Goal: Task Accomplishment & Management: Manage account settings

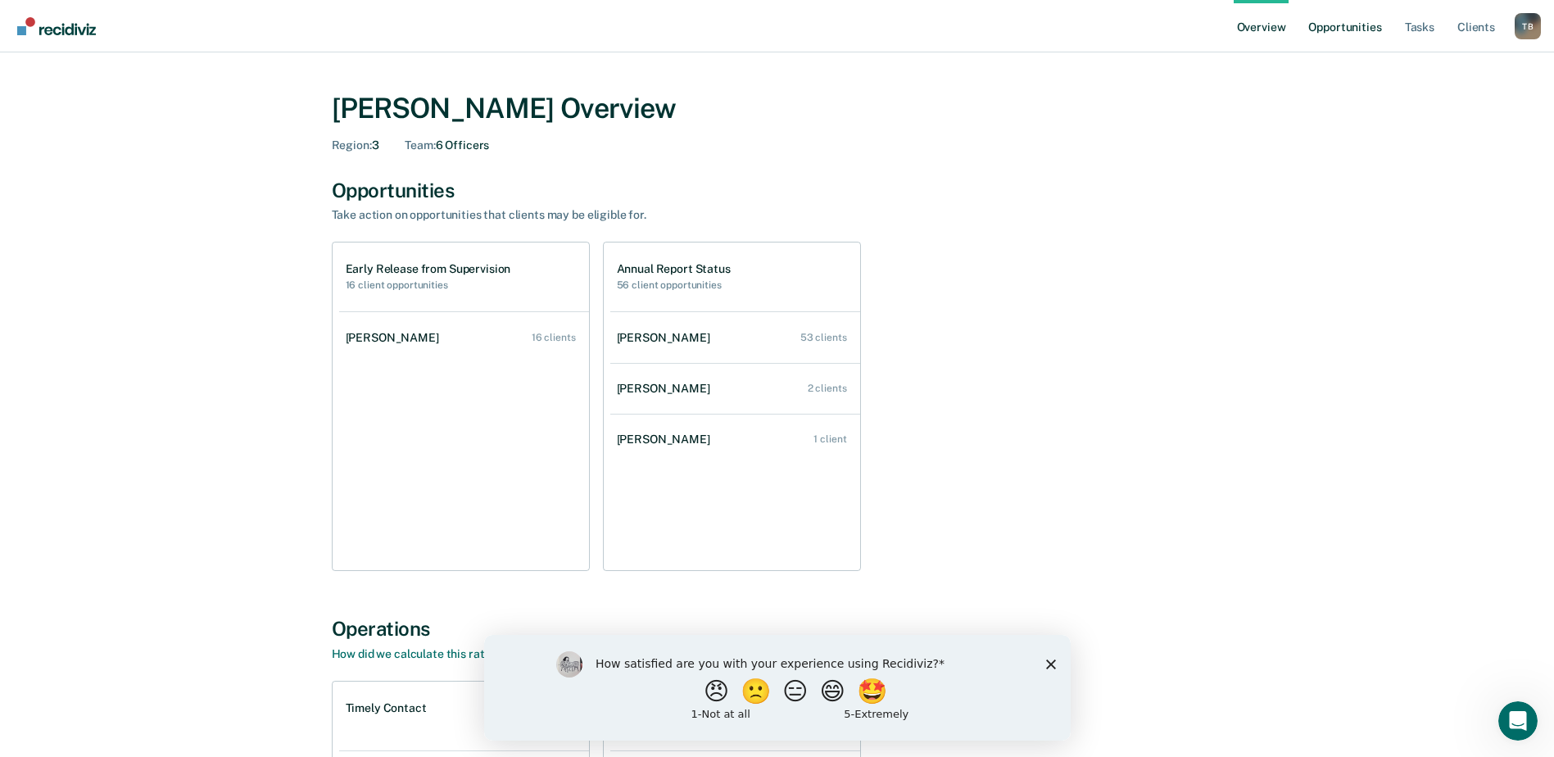
click at [1351, 30] on link "Opportunities" at bounding box center [1344, 26] width 79 height 52
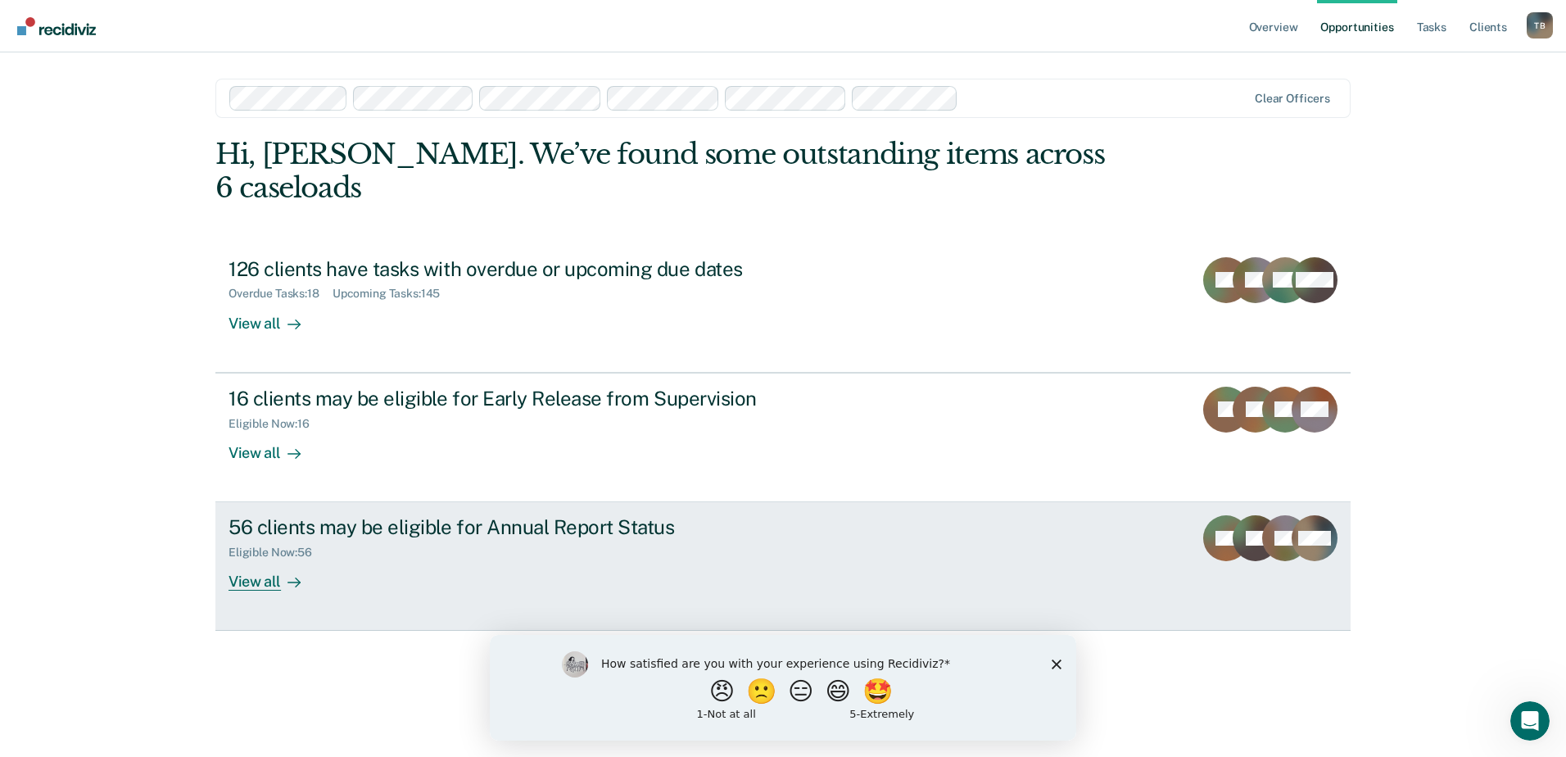
click at [251, 560] on div "View all" at bounding box center [275, 576] width 92 height 32
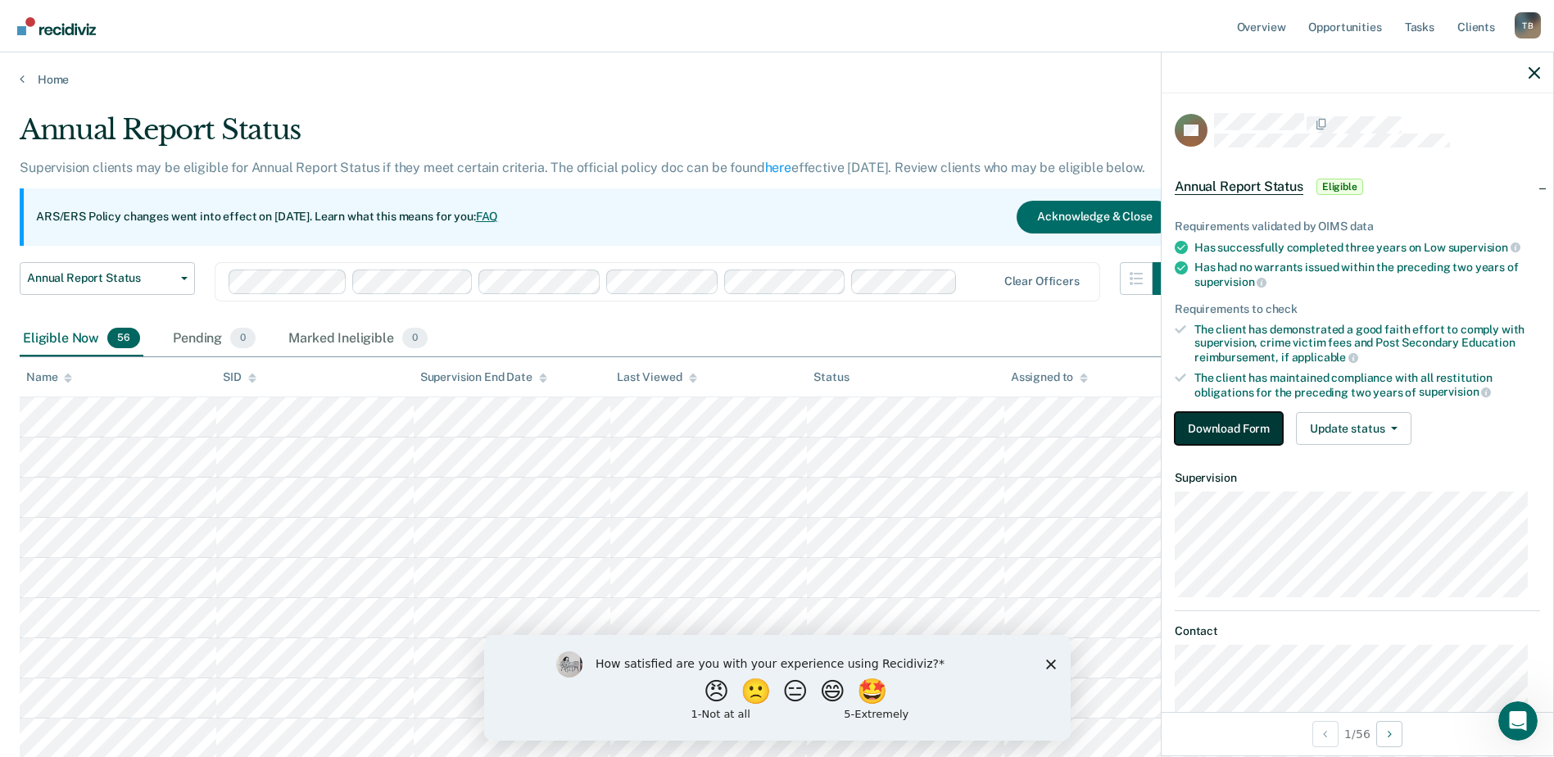
click at [1230, 432] on button "Download Form" at bounding box center [1229, 428] width 108 height 33
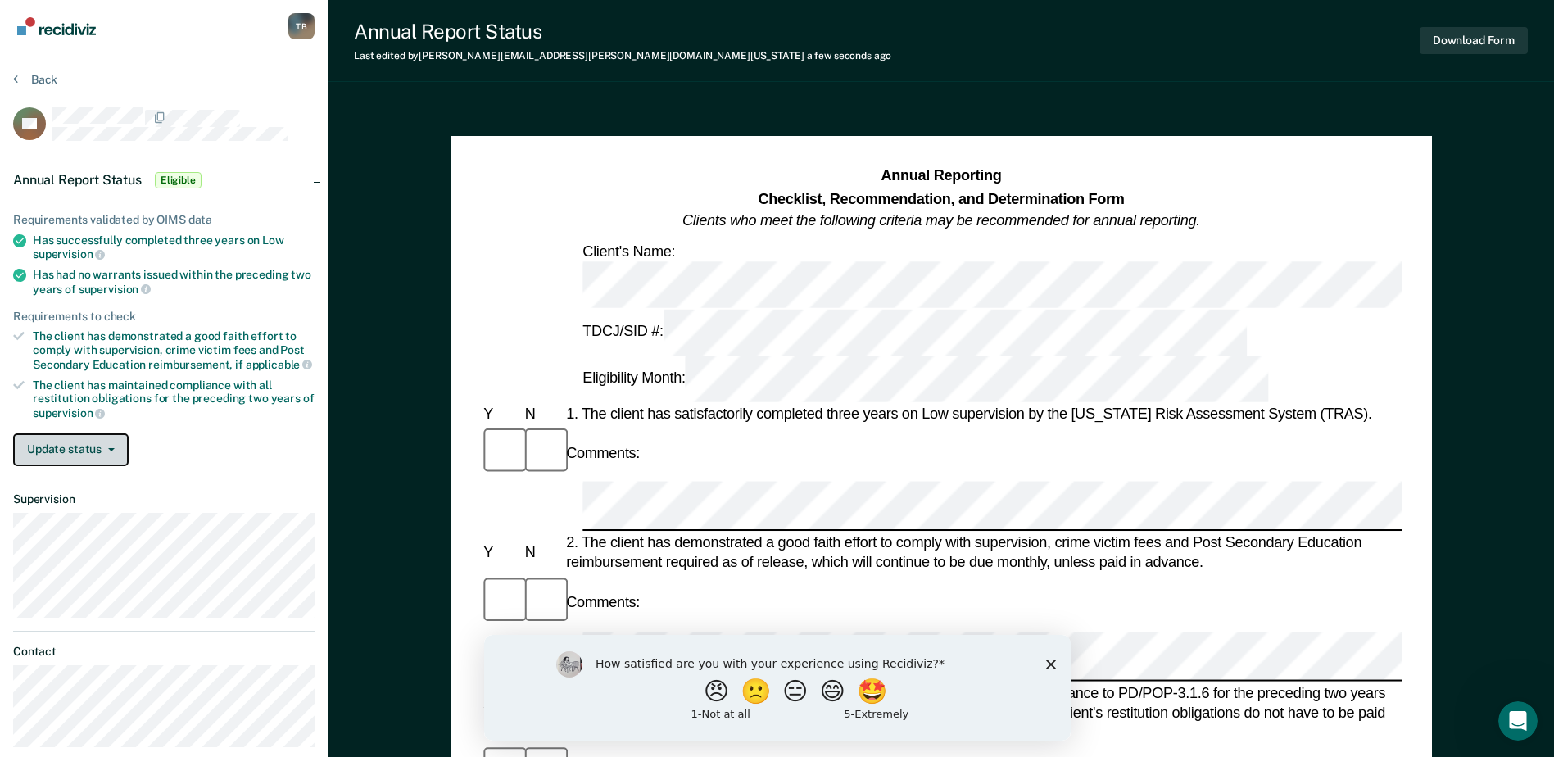
click at [109, 448] on icon "button" at bounding box center [111, 449] width 7 height 3
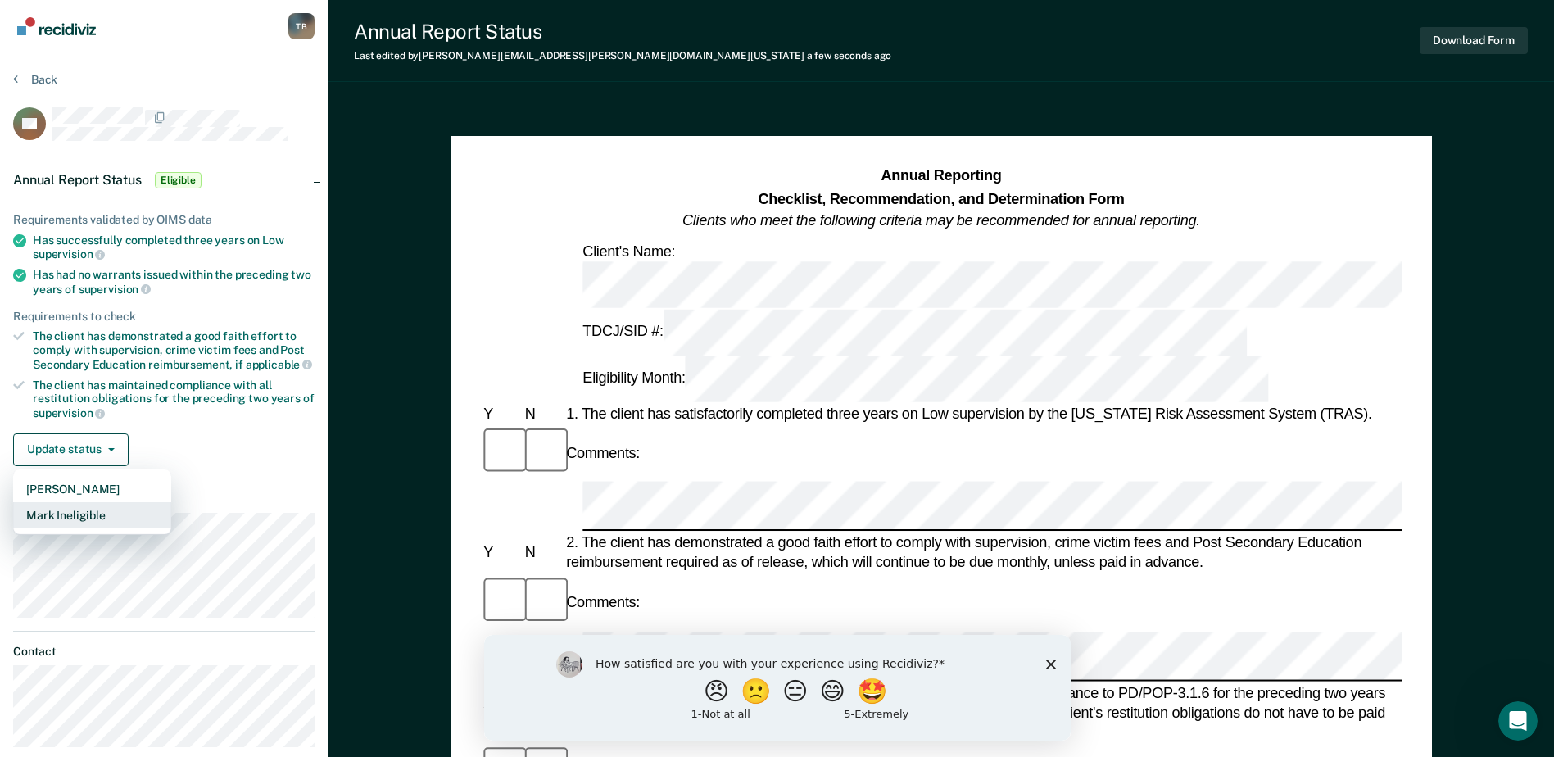
click at [90, 519] on button "Mark Ineligible" at bounding box center [92, 515] width 158 height 26
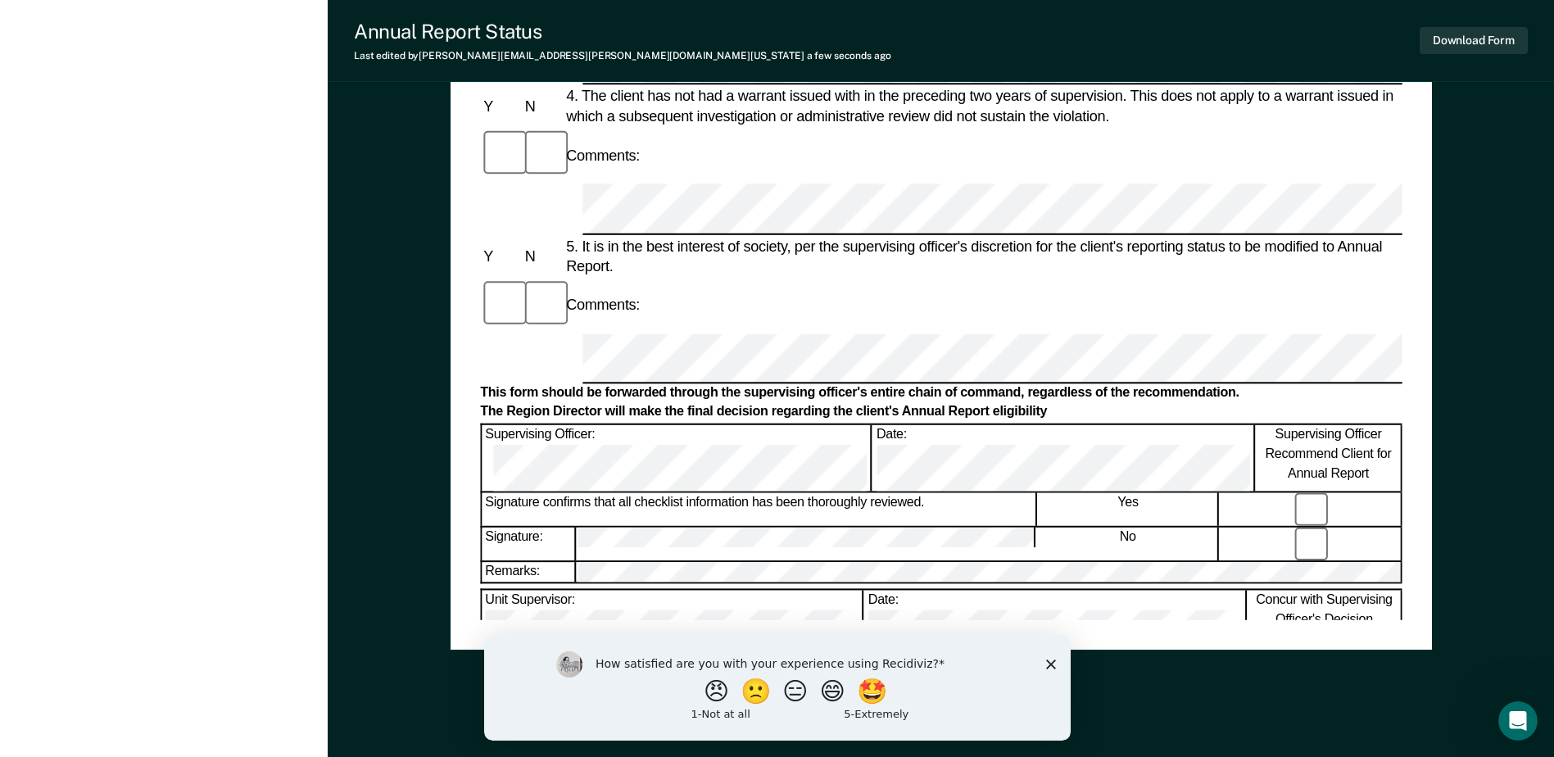
scroll to position [786, 0]
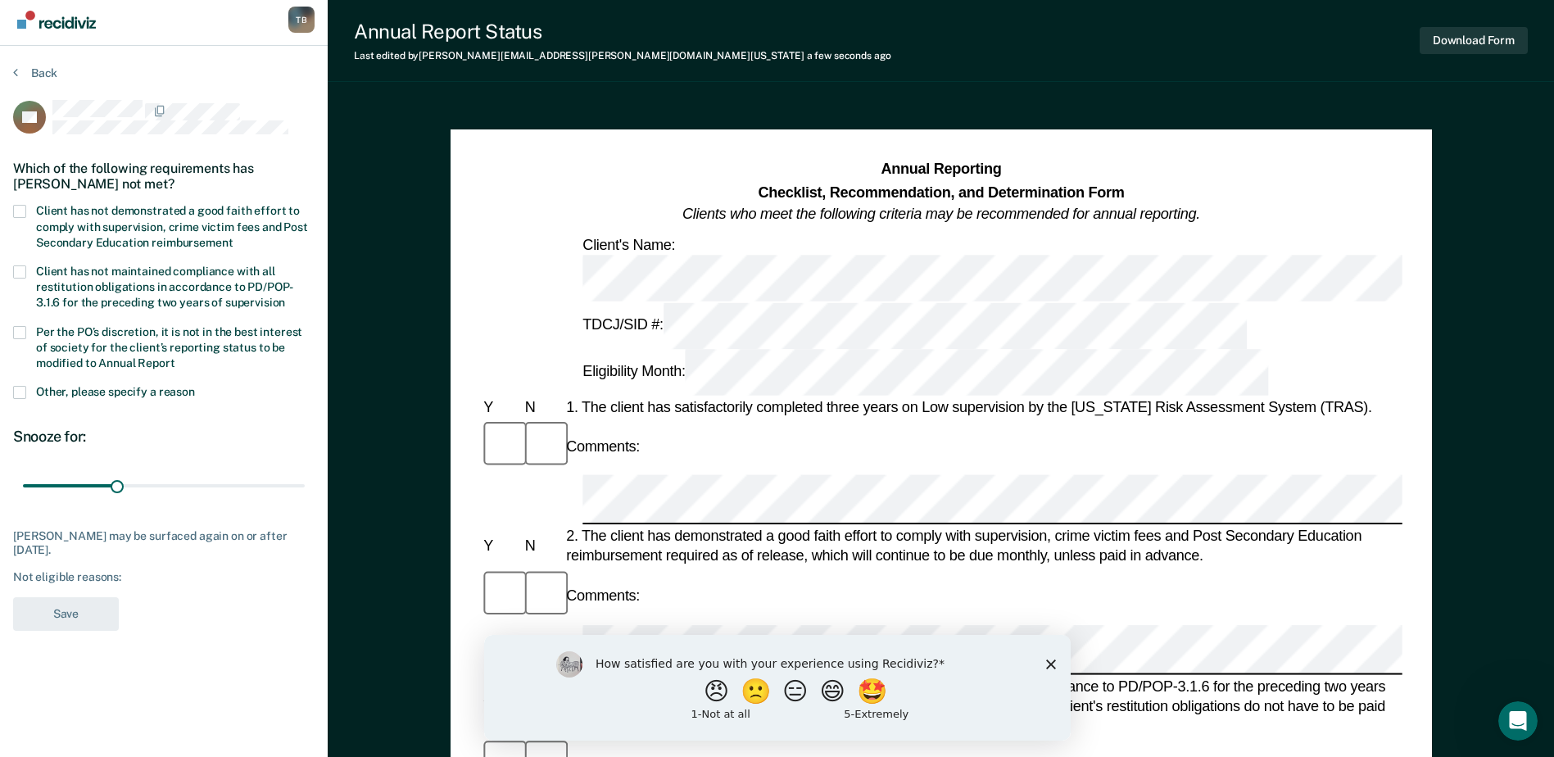
scroll to position [0, 0]
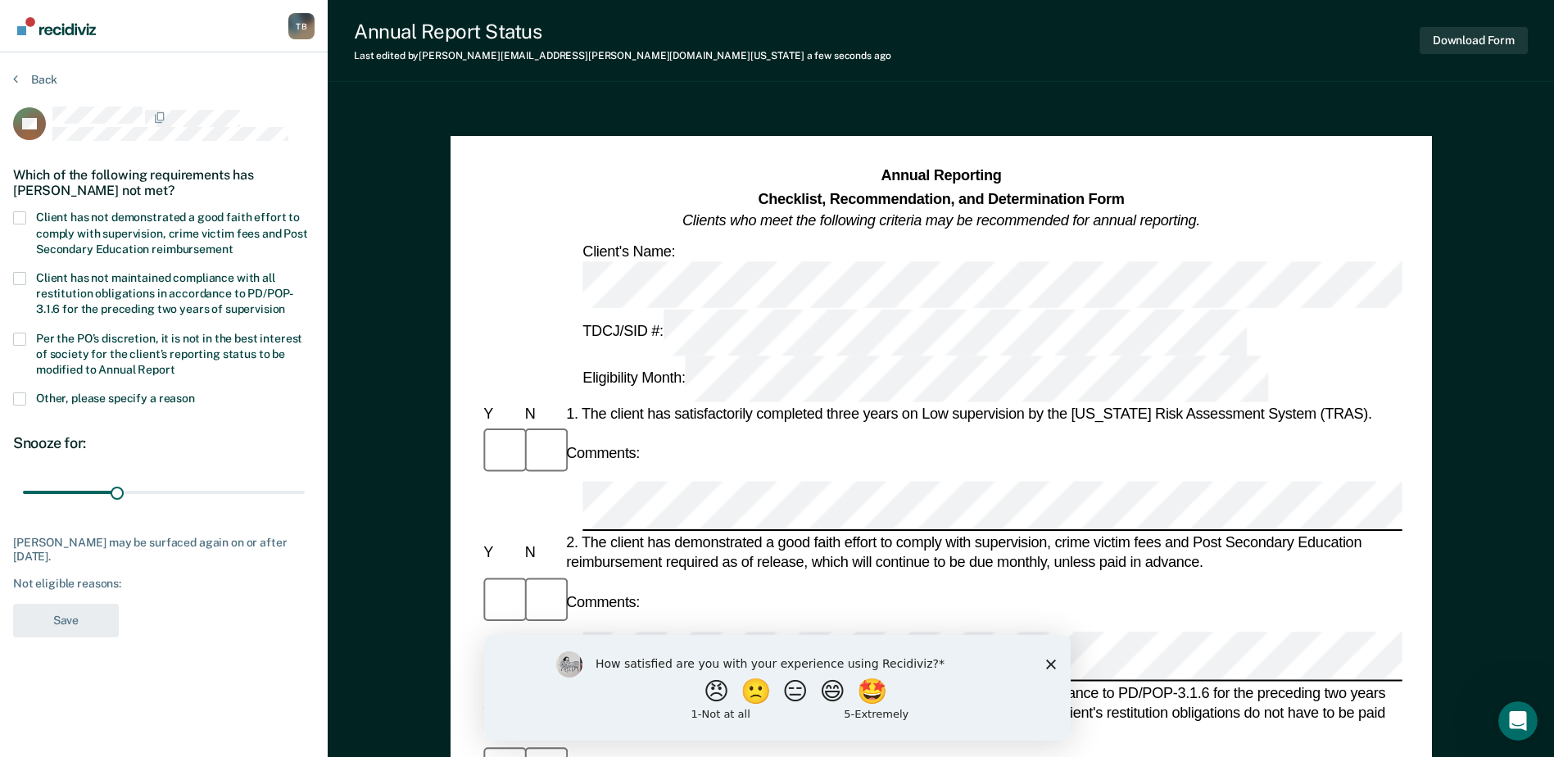
click at [24, 216] on span at bounding box center [19, 217] width 13 height 13
click at [233, 243] on input "Client has not demonstrated a good faith effort to comply with supervision, cri…" at bounding box center [233, 243] width 0 height 0
click at [24, 334] on span at bounding box center [19, 339] width 13 height 13
click at [175, 364] on input "Per the PO’s discretion, it is not in the best interest of society for the clie…" at bounding box center [175, 364] width 0 height 0
click at [56, 623] on button "Save" at bounding box center [66, 621] width 106 height 34
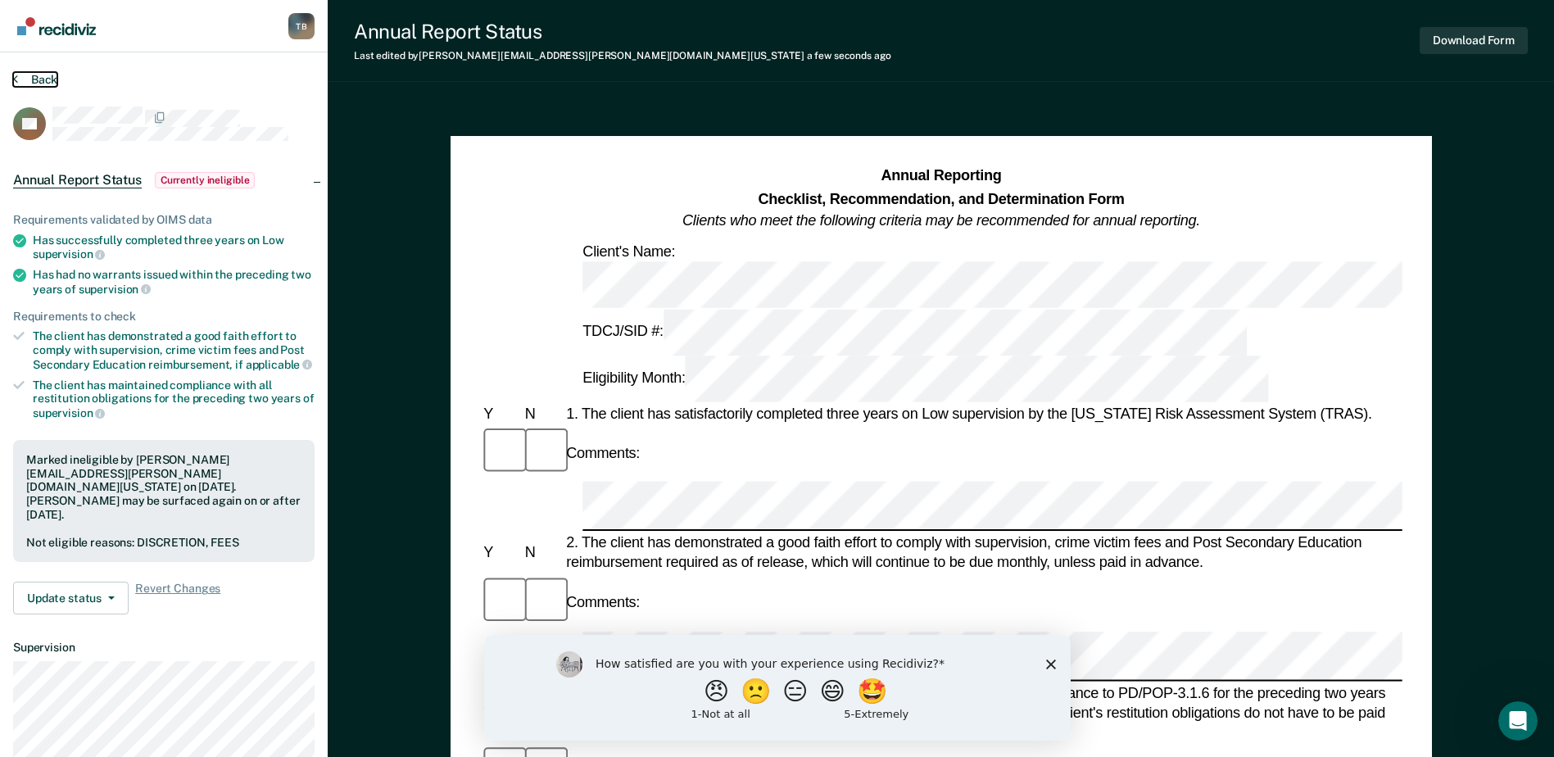
click at [16, 79] on icon at bounding box center [15, 78] width 5 height 13
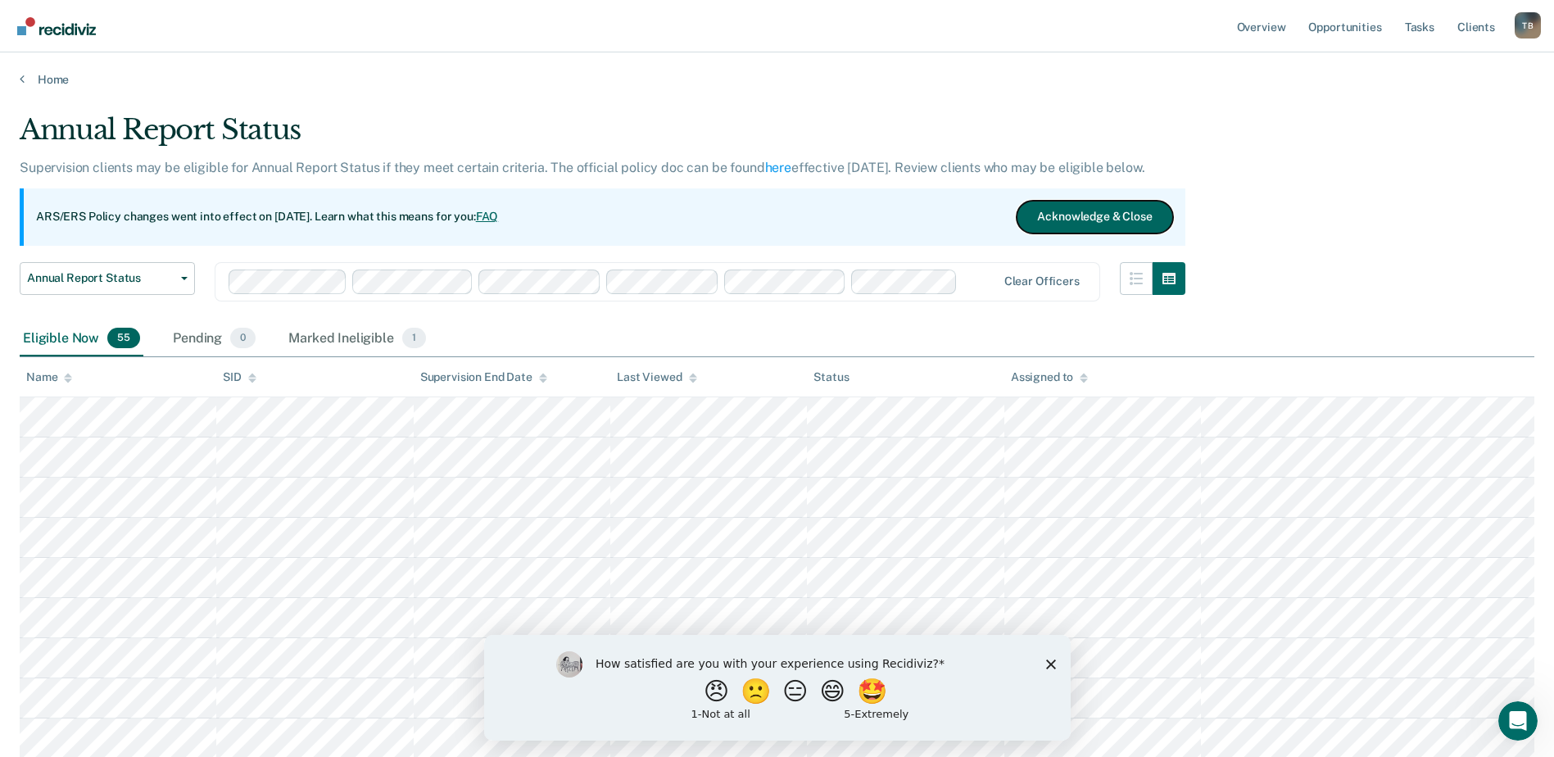
click at [1138, 220] on button "Acknowledge & Close" at bounding box center [1095, 217] width 156 height 33
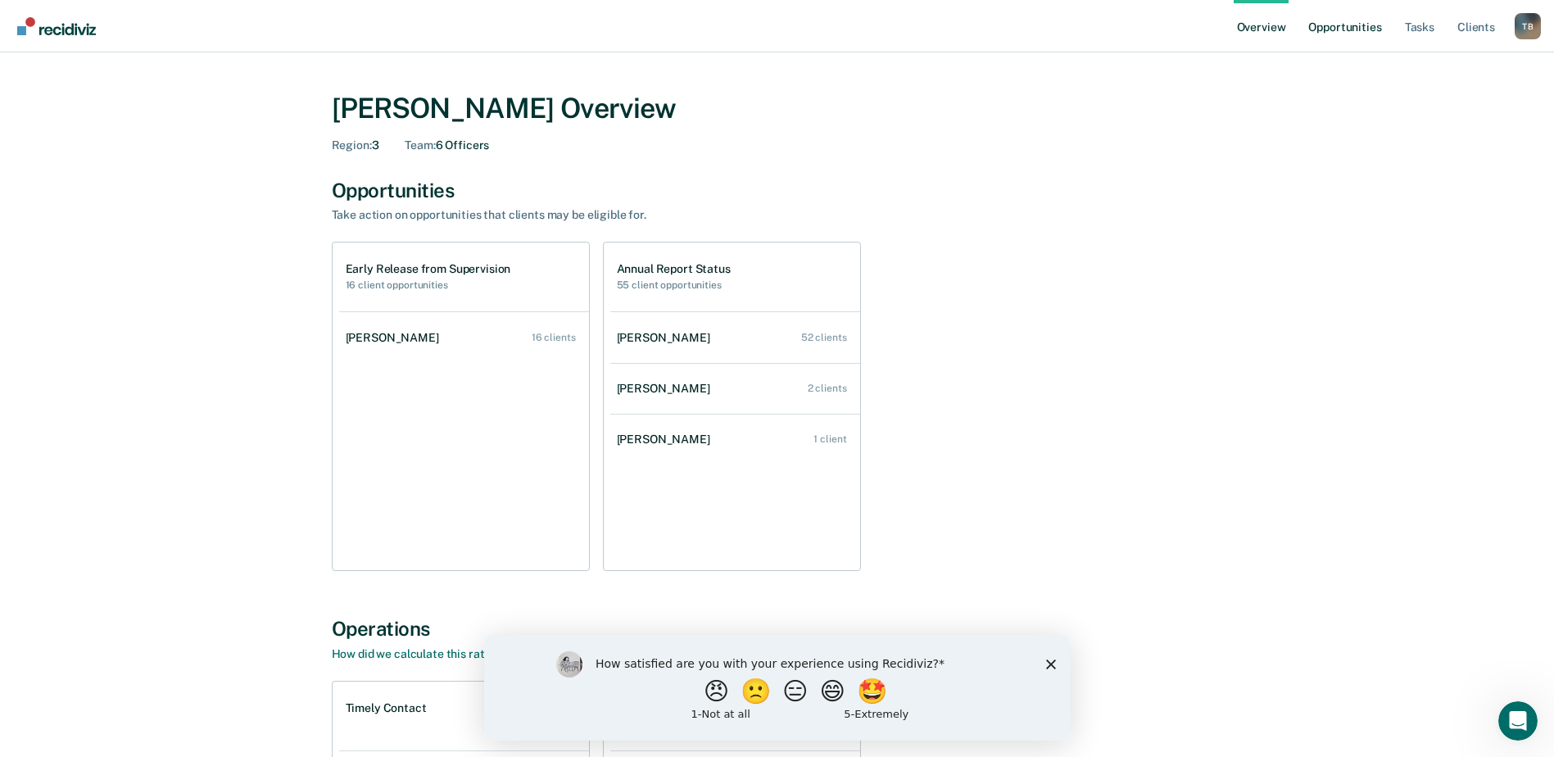
click at [1354, 24] on link "Opportunities" at bounding box center [1344, 26] width 79 height 52
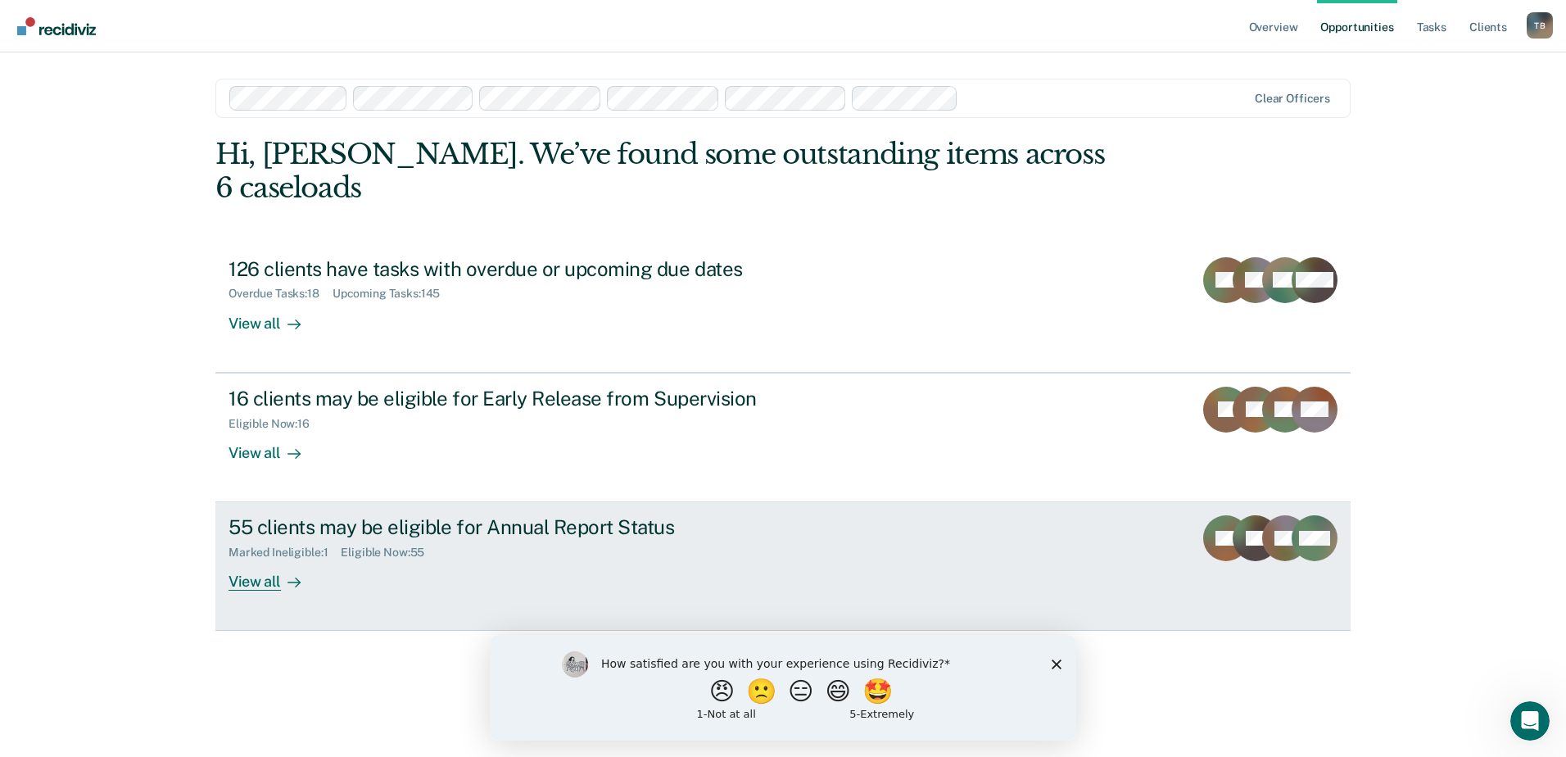
click at [259, 560] on div "View all" at bounding box center [275, 576] width 92 height 32
